Goal: Navigation & Orientation: Go to known website

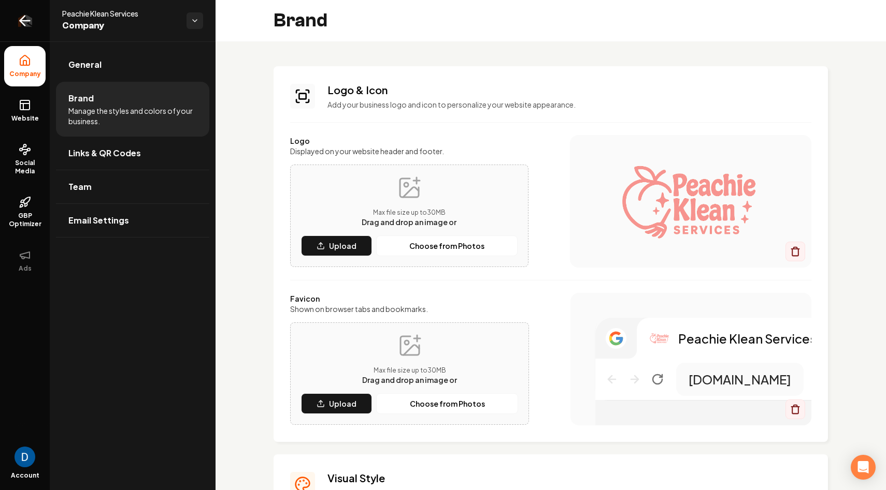
click at [31, 13] on icon "Return to dashboard" at bounding box center [25, 20] width 17 height 17
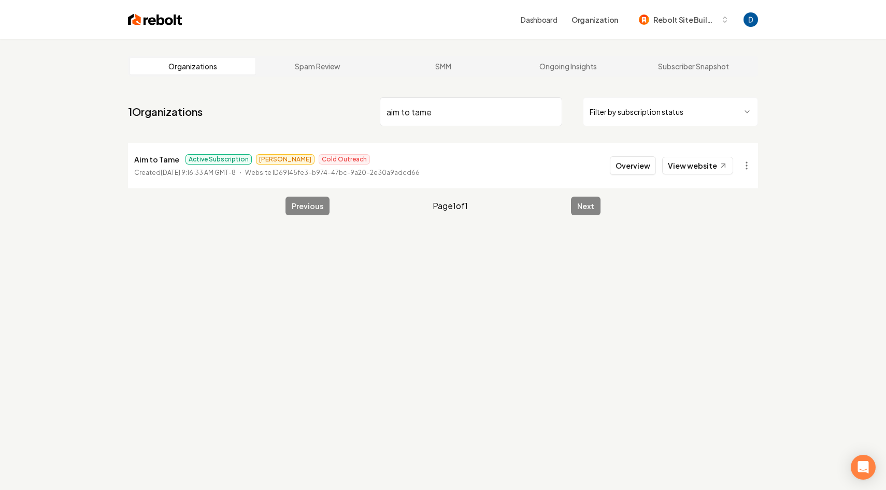
type input "aim to tame"
click at [160, 161] on p "Aim to Tame" at bounding box center [156, 159] width 45 height 12
copy p "Aim to Tame"
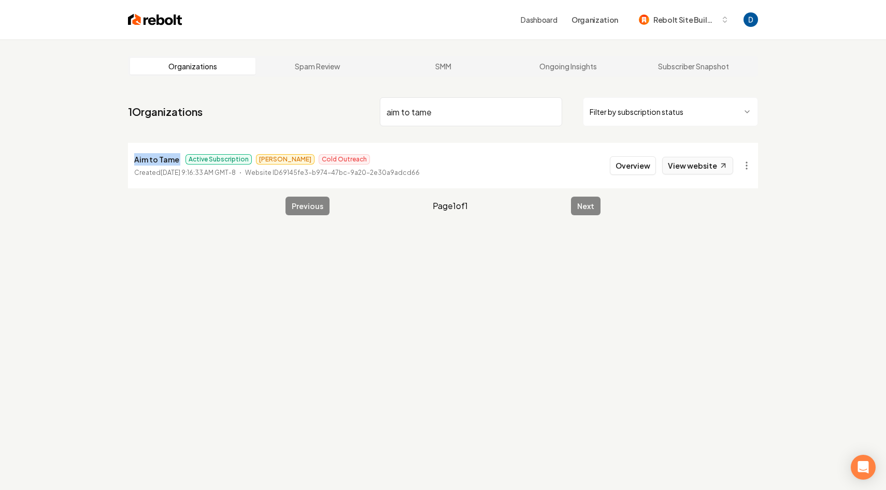
click at [696, 168] on link "View website" at bounding box center [697, 166] width 71 height 18
